Goal: Task Accomplishment & Management: Manage account settings

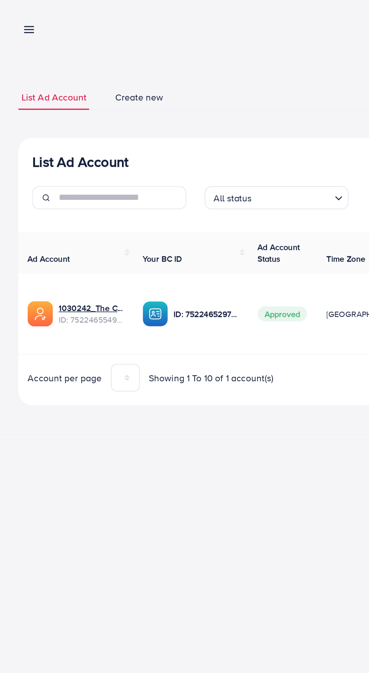
scroll to position [0, 13]
